Goal: Information Seeking & Learning: Learn about a topic

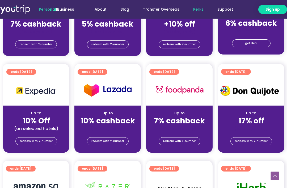
scroll to position [188, 0]
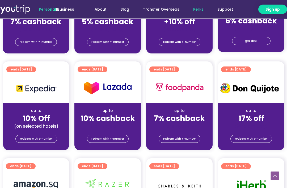
click at [240, 100] on div at bounding box center [251, 88] width 67 height 30
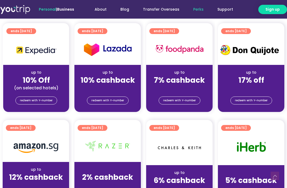
scroll to position [229, 0]
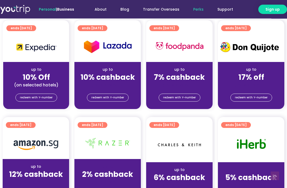
click at [244, 61] on div at bounding box center [251, 47] width 67 height 30
click at [253, 79] on strong "17% off" at bounding box center [252, 77] width 26 height 10
click at [251, 44] on img at bounding box center [251, 47] width 67 height 16
click at [247, 26] on span "ends [DATE]" at bounding box center [236, 29] width 21 height 6
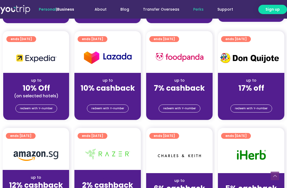
click at [247, 42] on span "ends [DATE]" at bounding box center [236, 39] width 21 height 6
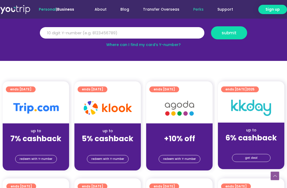
scroll to position [83, 0]
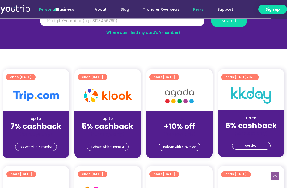
click at [49, 127] on strong "7% cashback" at bounding box center [35, 127] width 51 height 10
click at [38, 116] on div "up to" at bounding box center [36, 119] width 58 height 6
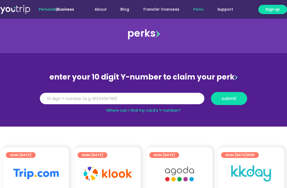
scroll to position [0, 0]
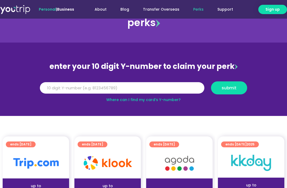
click at [22, 164] on img at bounding box center [36, 163] width 46 height 11
click at [23, 165] on img at bounding box center [36, 163] width 46 height 11
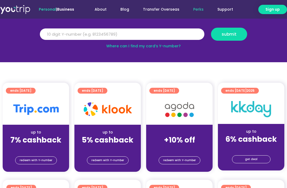
scroll to position [71, 0]
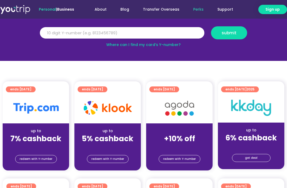
click at [38, 126] on div "up to 7% cashback (for stays only)" at bounding box center [36, 137] width 67 height 26
click at [21, 105] on img at bounding box center [36, 108] width 46 height 11
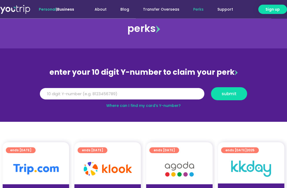
scroll to position [0, 0]
